Goal: Task Accomplishment & Management: Manage account settings

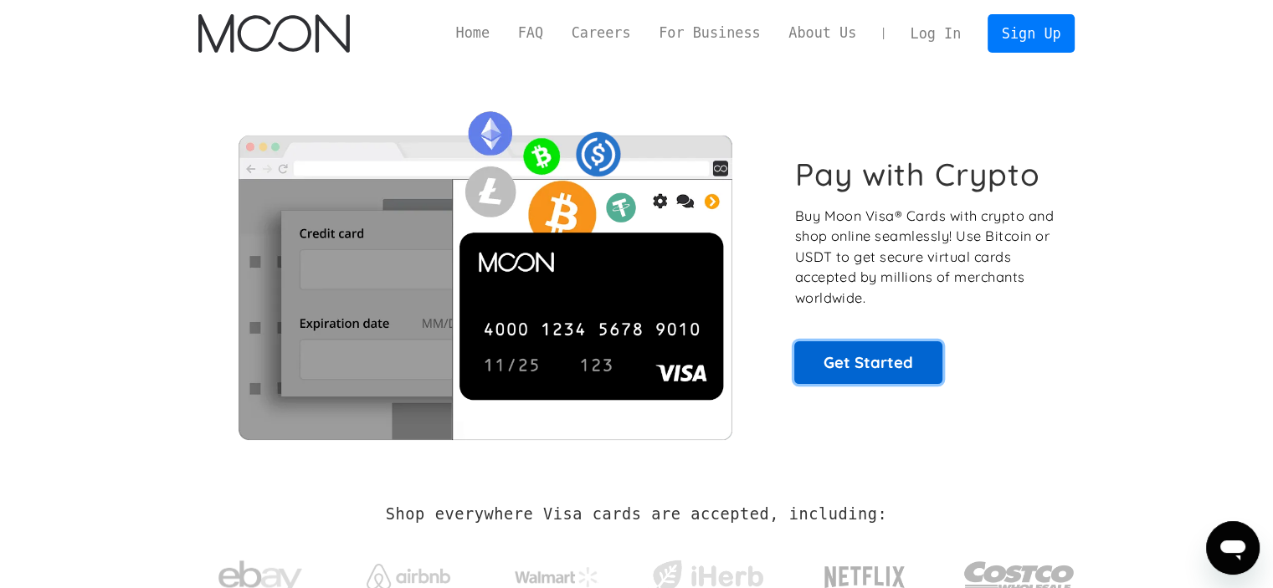
click at [839, 347] on link "Get Started" at bounding box center [868, 363] width 148 height 42
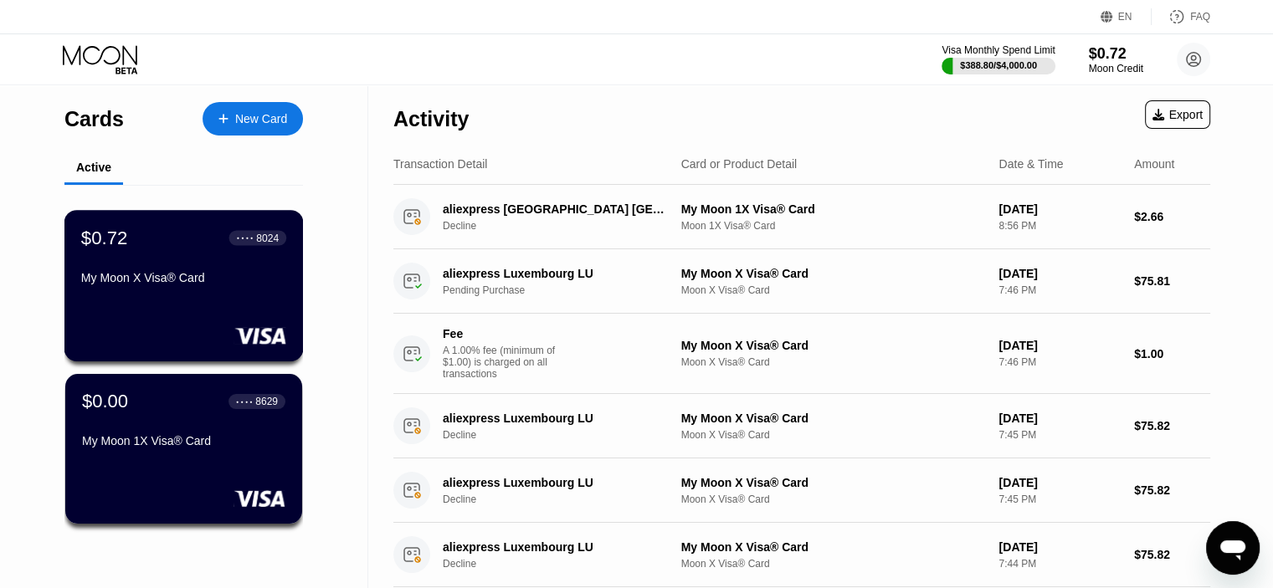
click at [167, 291] on div "My Moon X Visa® Card" at bounding box center [183, 281] width 205 height 20
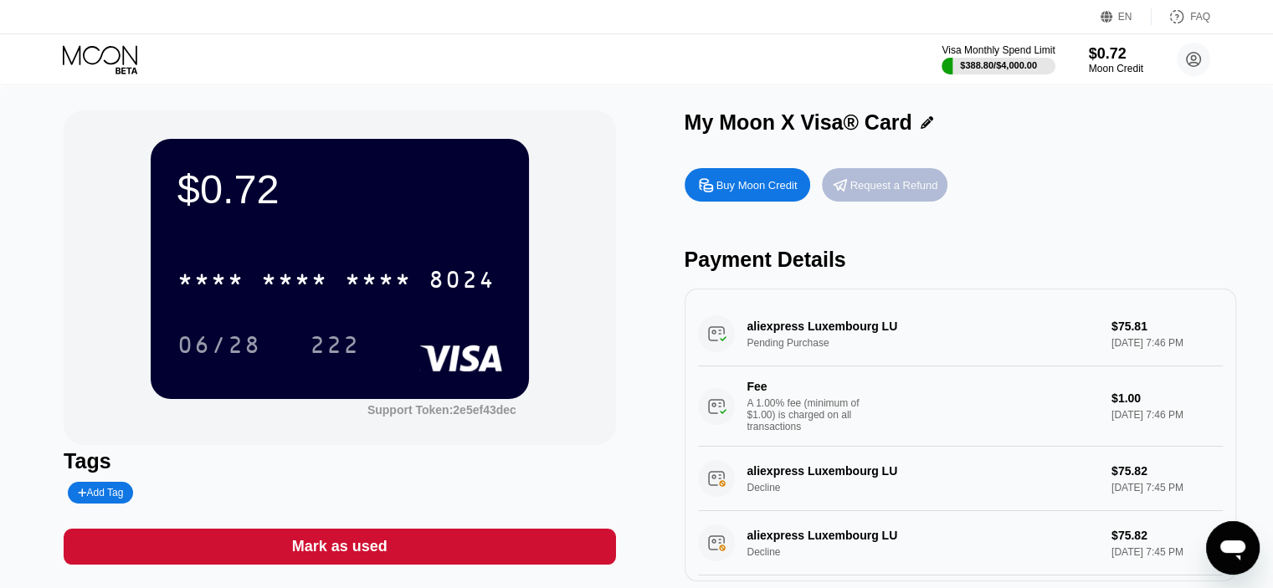
click at [889, 187] on div "Request a Refund" at bounding box center [894, 185] width 88 height 14
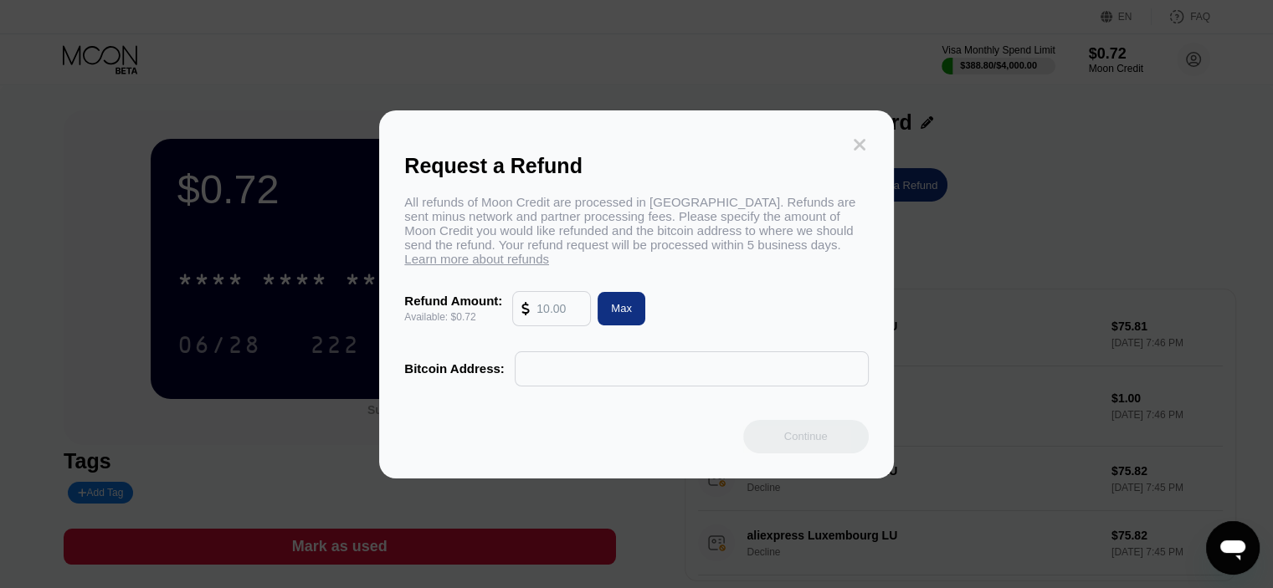
click at [857, 139] on icon at bounding box center [860, 145] width 12 height 12
